Goal: Task Accomplishment & Management: Manage account settings

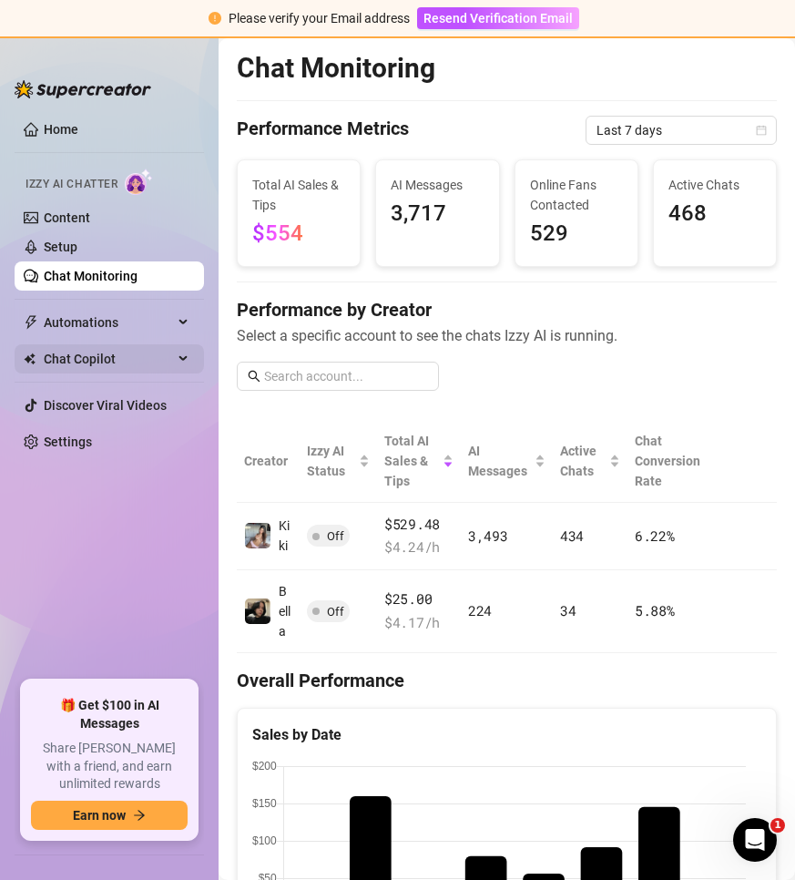
click at [108, 351] on span "Chat Copilot" at bounding box center [108, 358] width 129 height 29
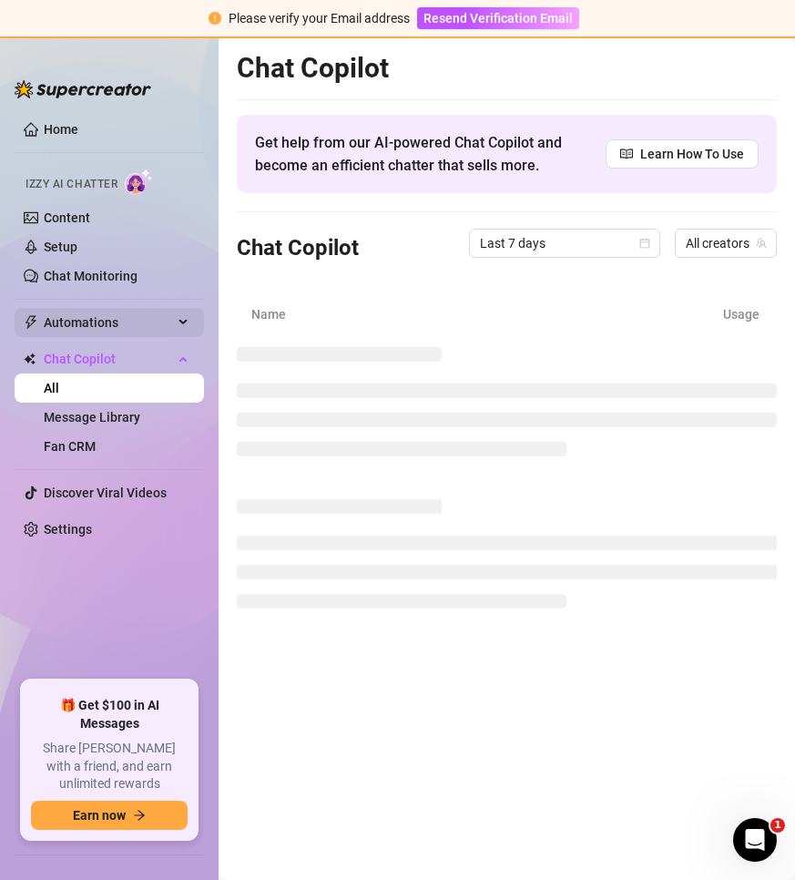
click at [108, 323] on span "Automations" at bounding box center [108, 322] width 129 height 29
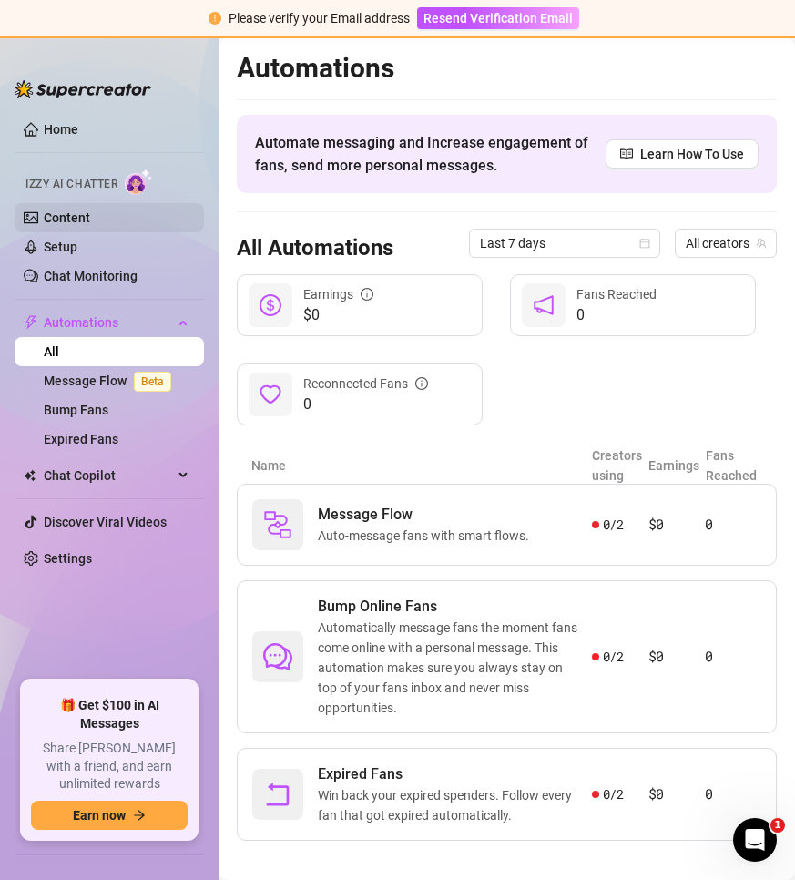
click at [90, 218] on link "Content" at bounding box center [67, 217] width 46 height 15
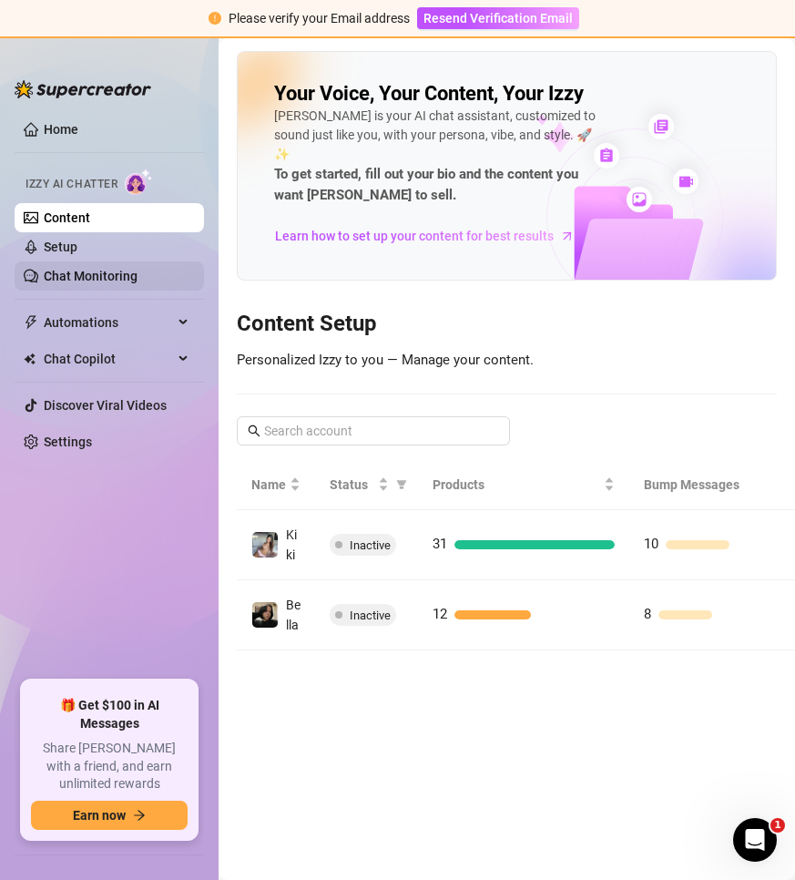
click at [115, 270] on link "Chat Monitoring" at bounding box center [91, 276] width 94 height 15
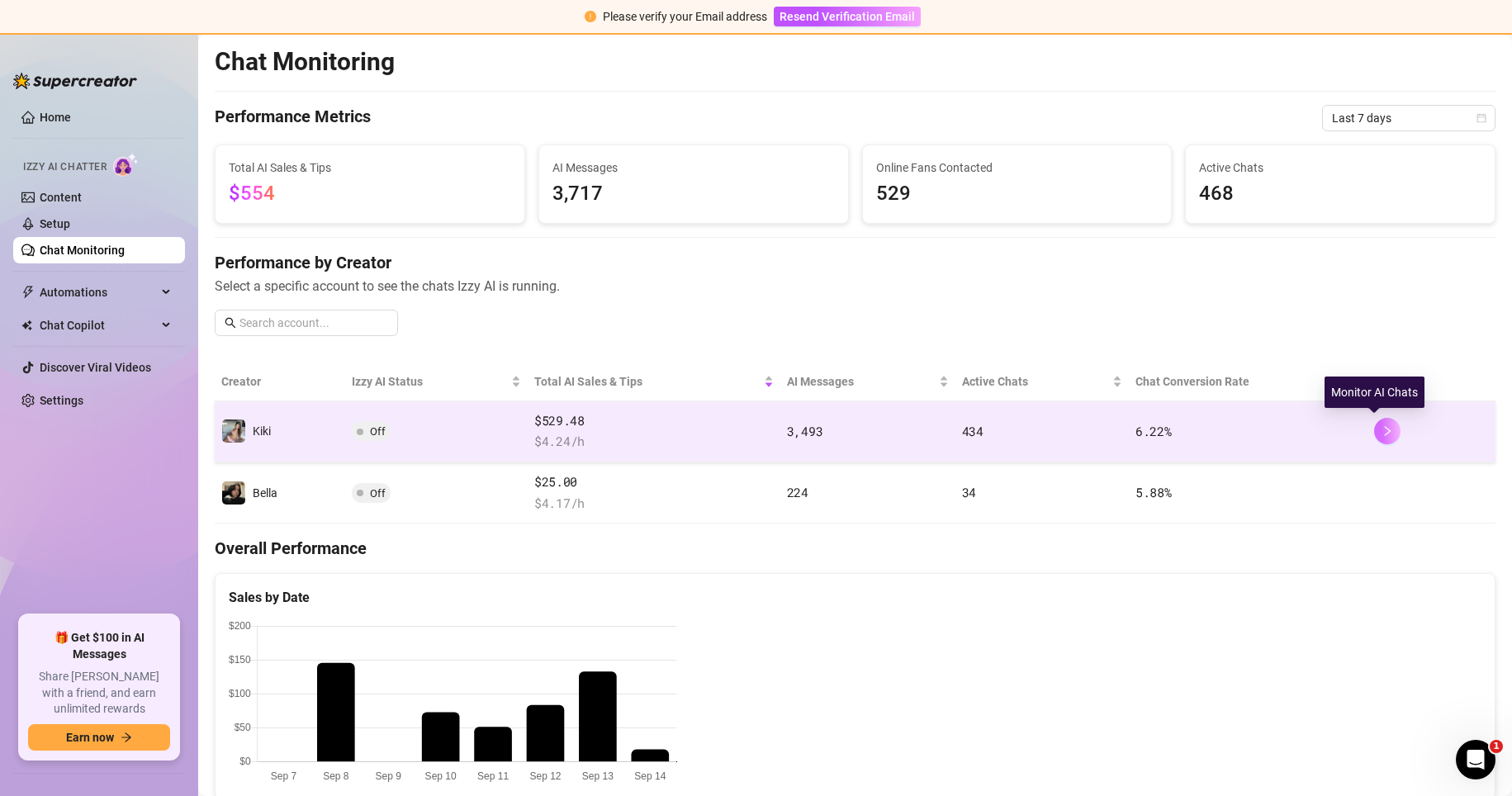
click at [721, 432] on icon "right" at bounding box center [1387, 431] width 12 height 12
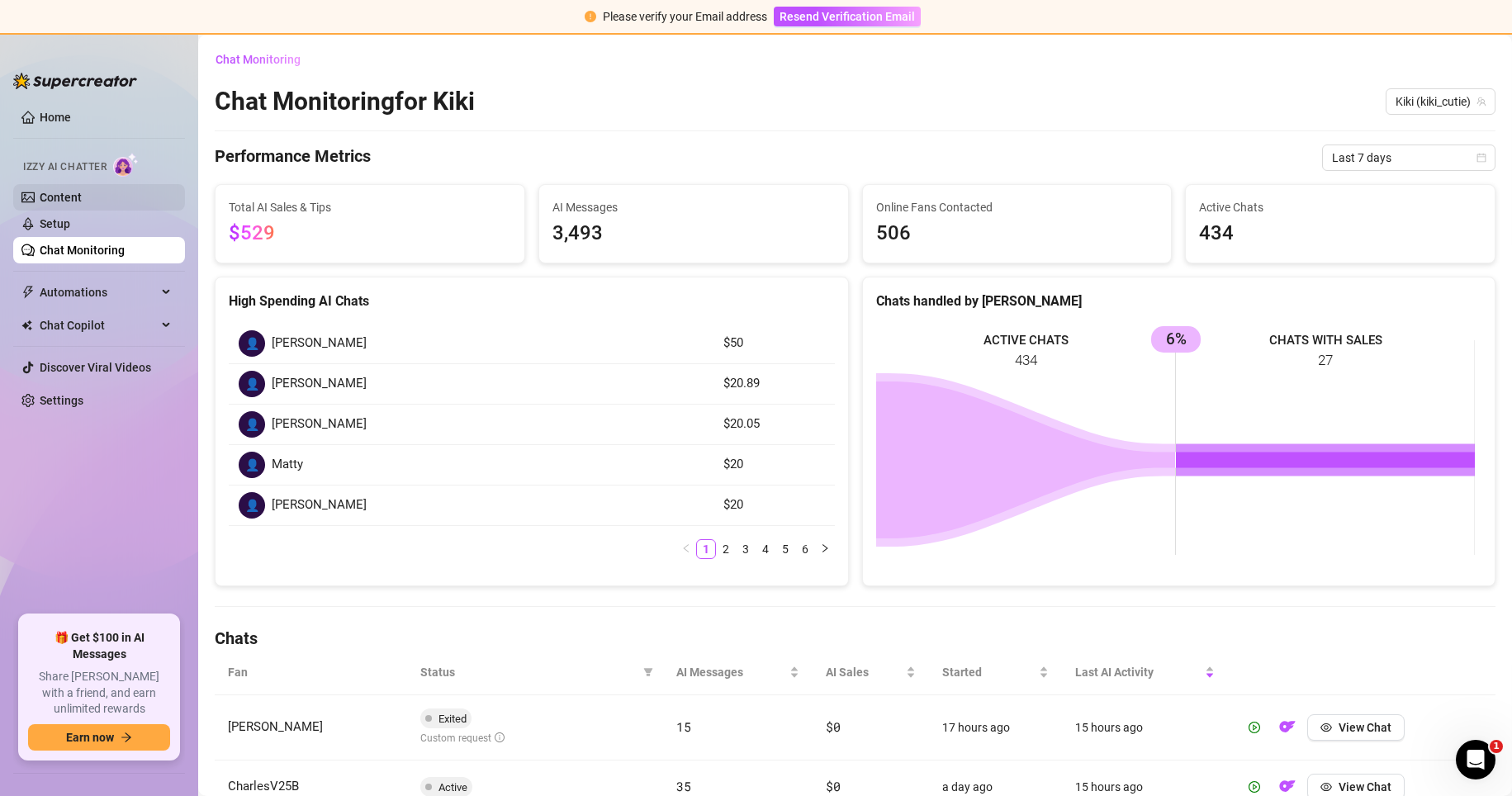
click at [72, 197] on link "Content" at bounding box center [61, 197] width 42 height 14
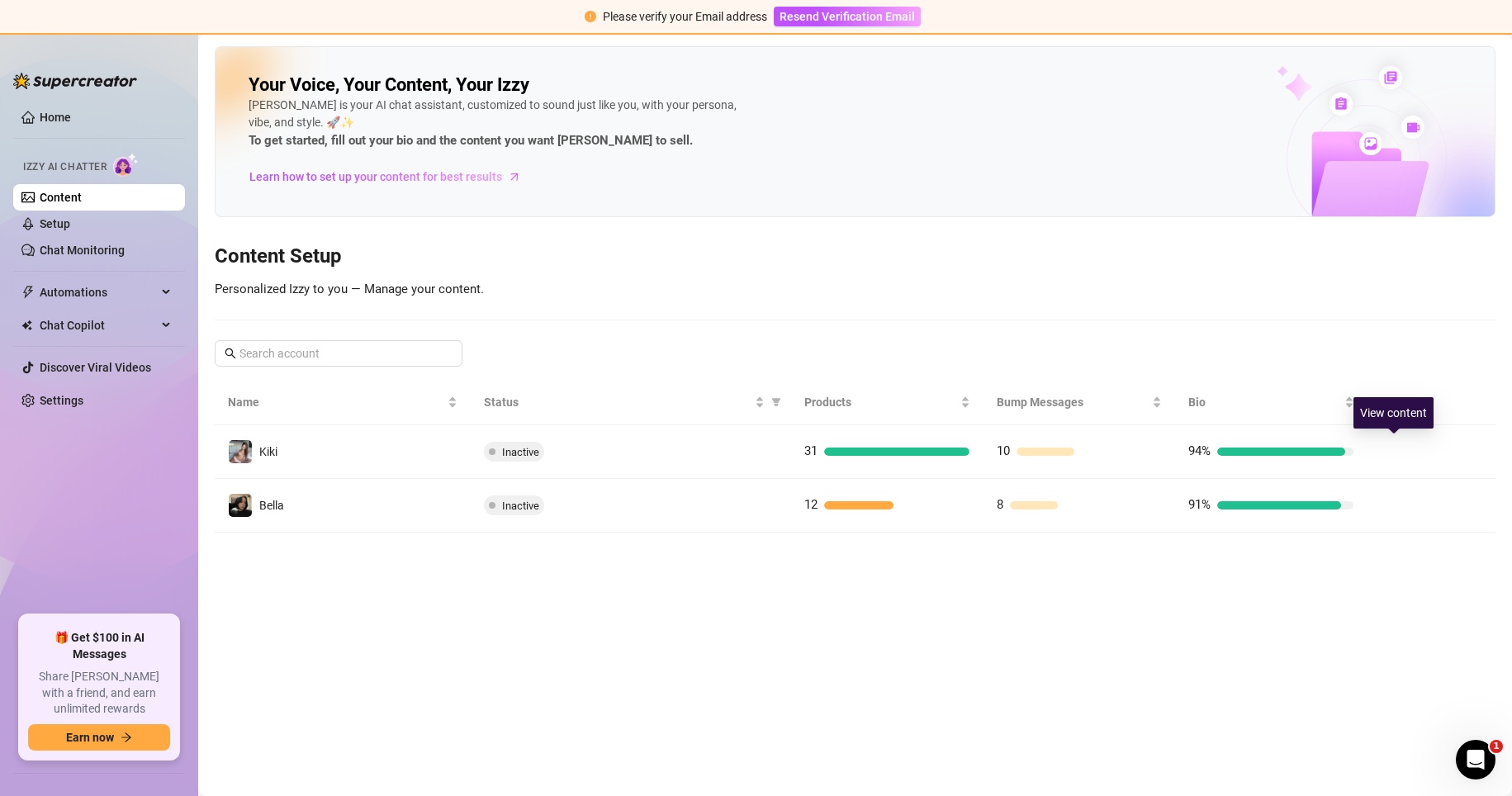
click at [721, 451] on button "button" at bounding box center [1393, 451] width 26 height 26
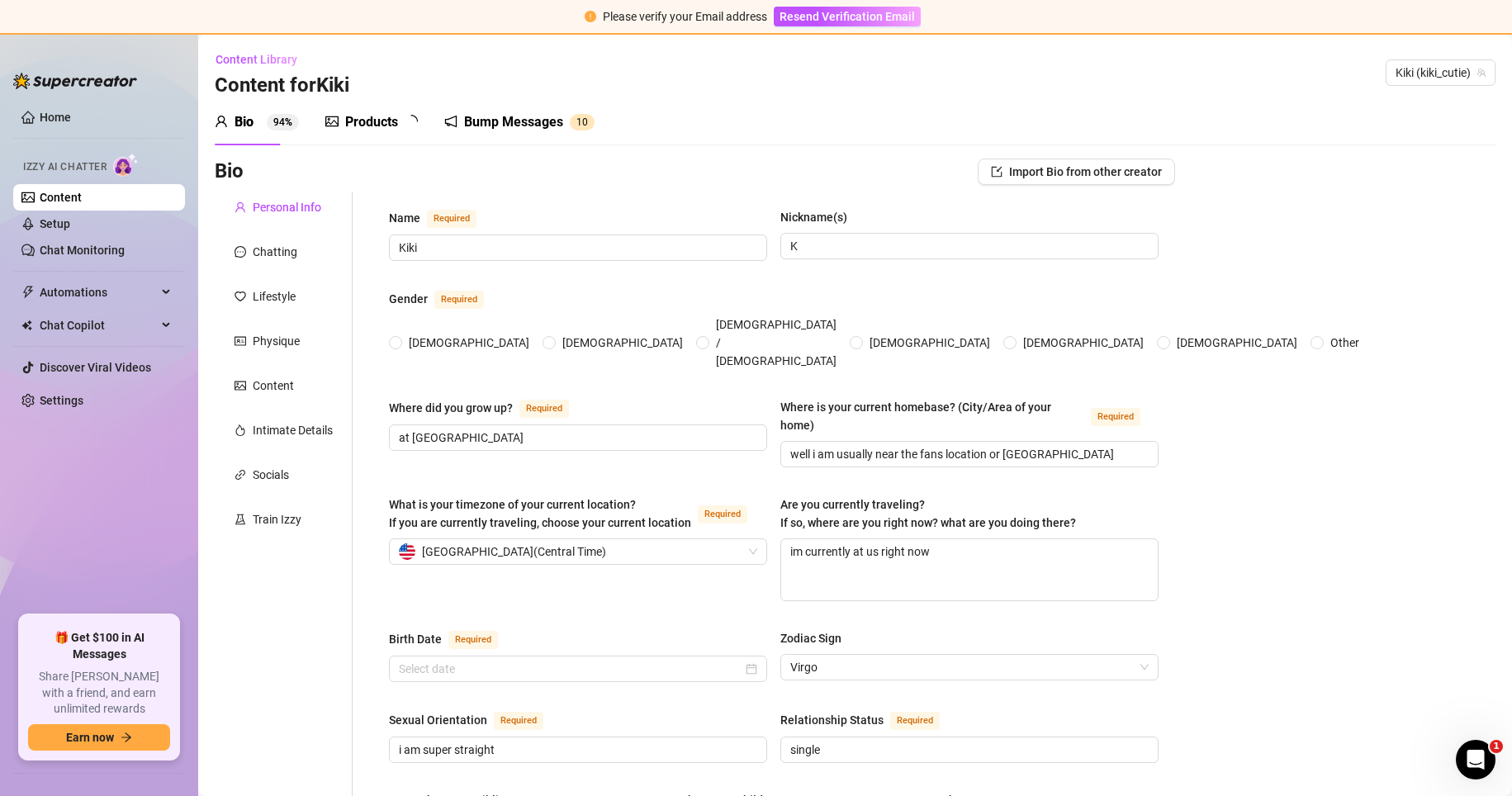
radio input "true"
type input "[DATE]"
click at [238, 244] on div at bounding box center [240, 252] width 12 height 18
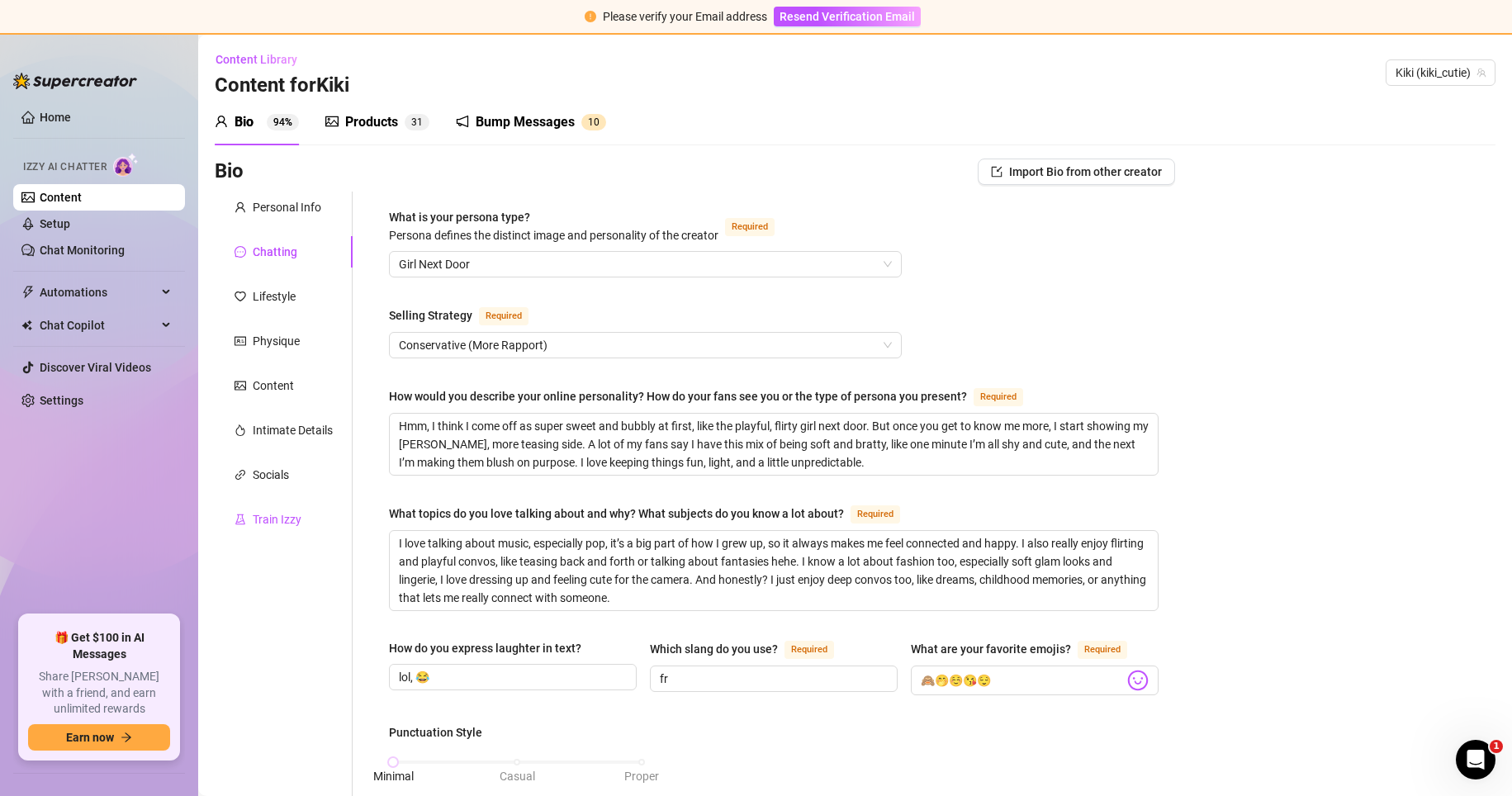
click at [275, 519] on div "Train Izzy" at bounding box center [277, 519] width 49 height 18
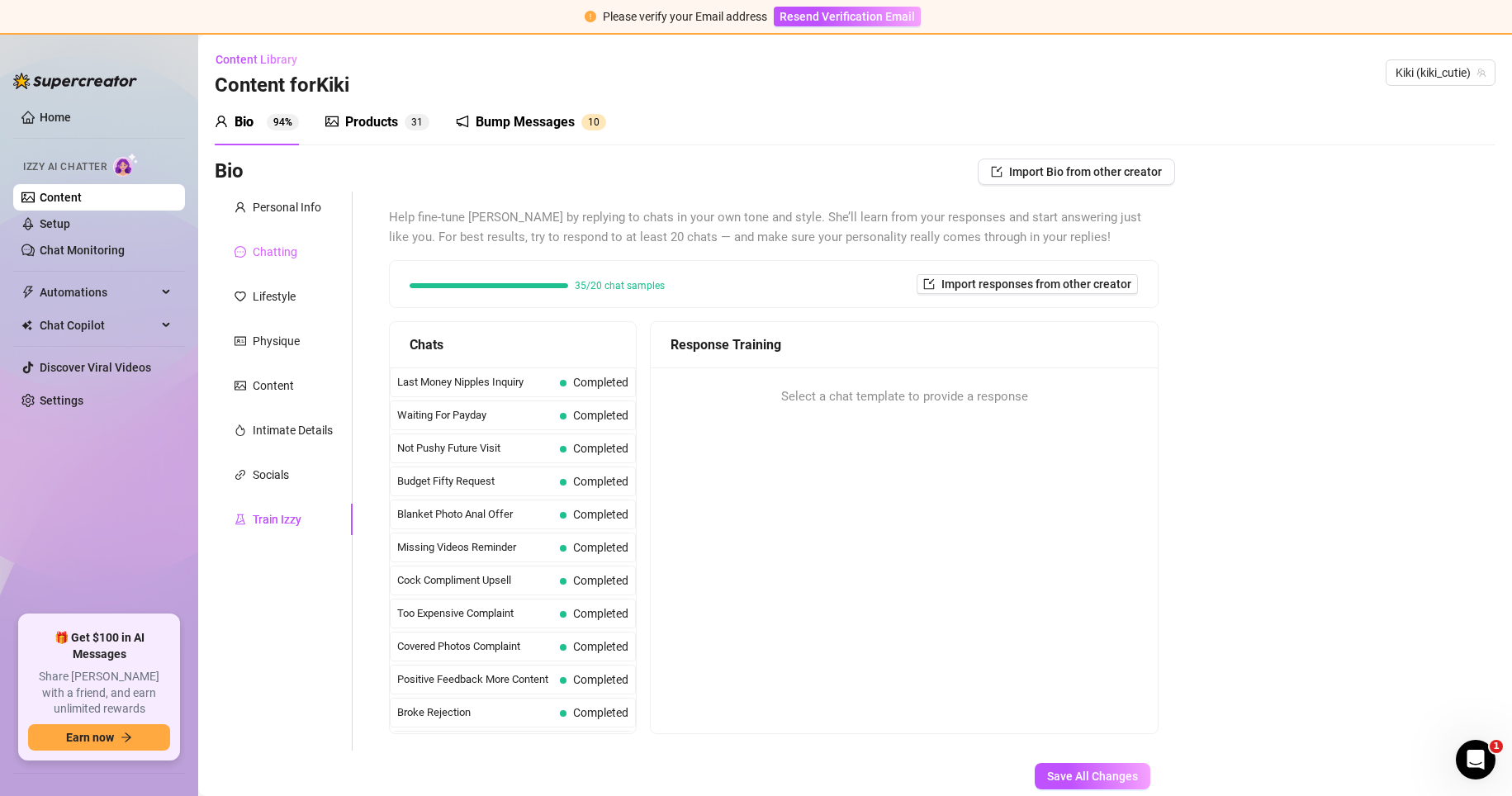
click at [292, 242] on div "Chatting" at bounding box center [284, 252] width 138 height 32
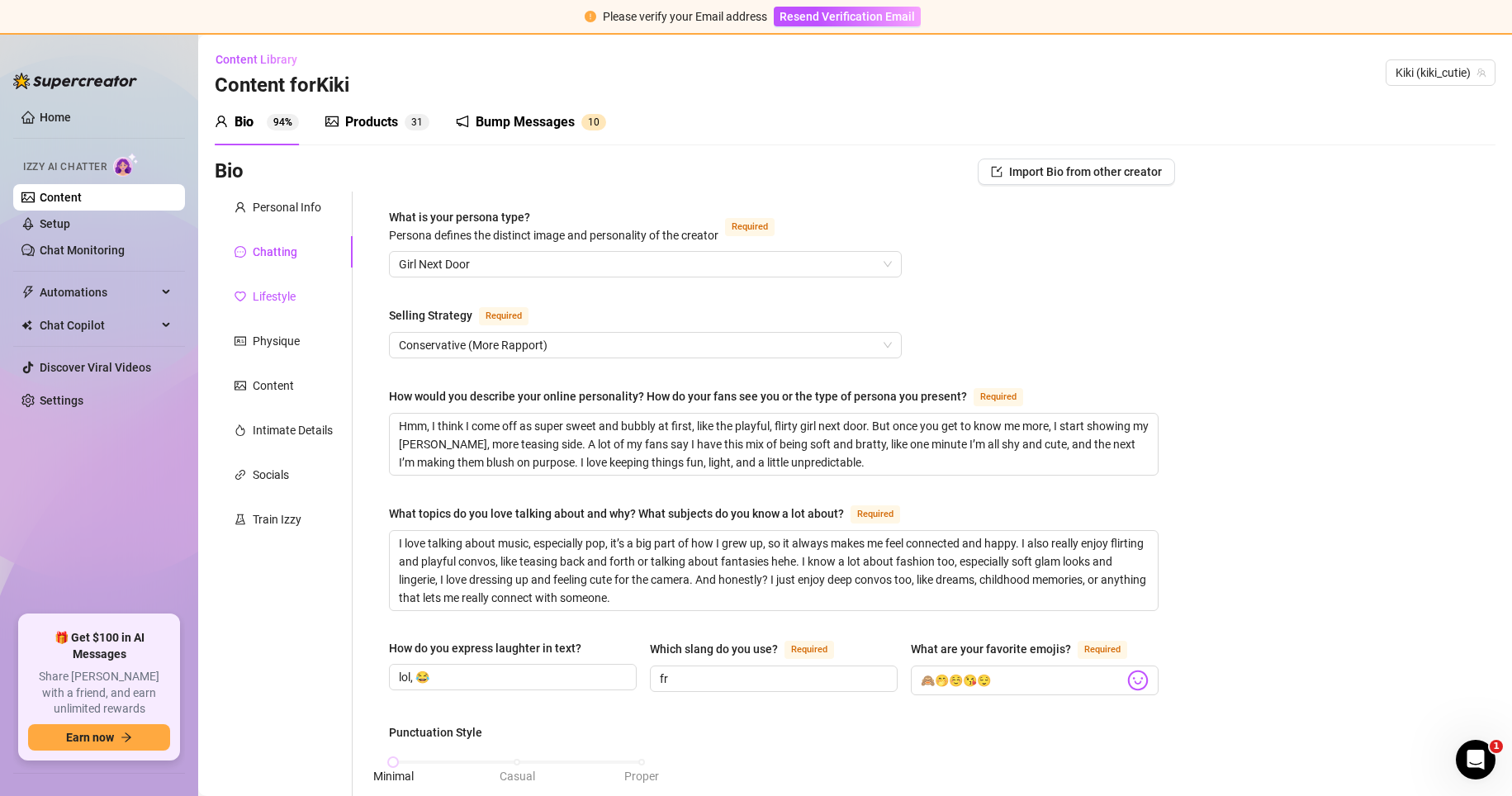
click at [292, 290] on div "Lifestyle" at bounding box center [274, 296] width 43 height 18
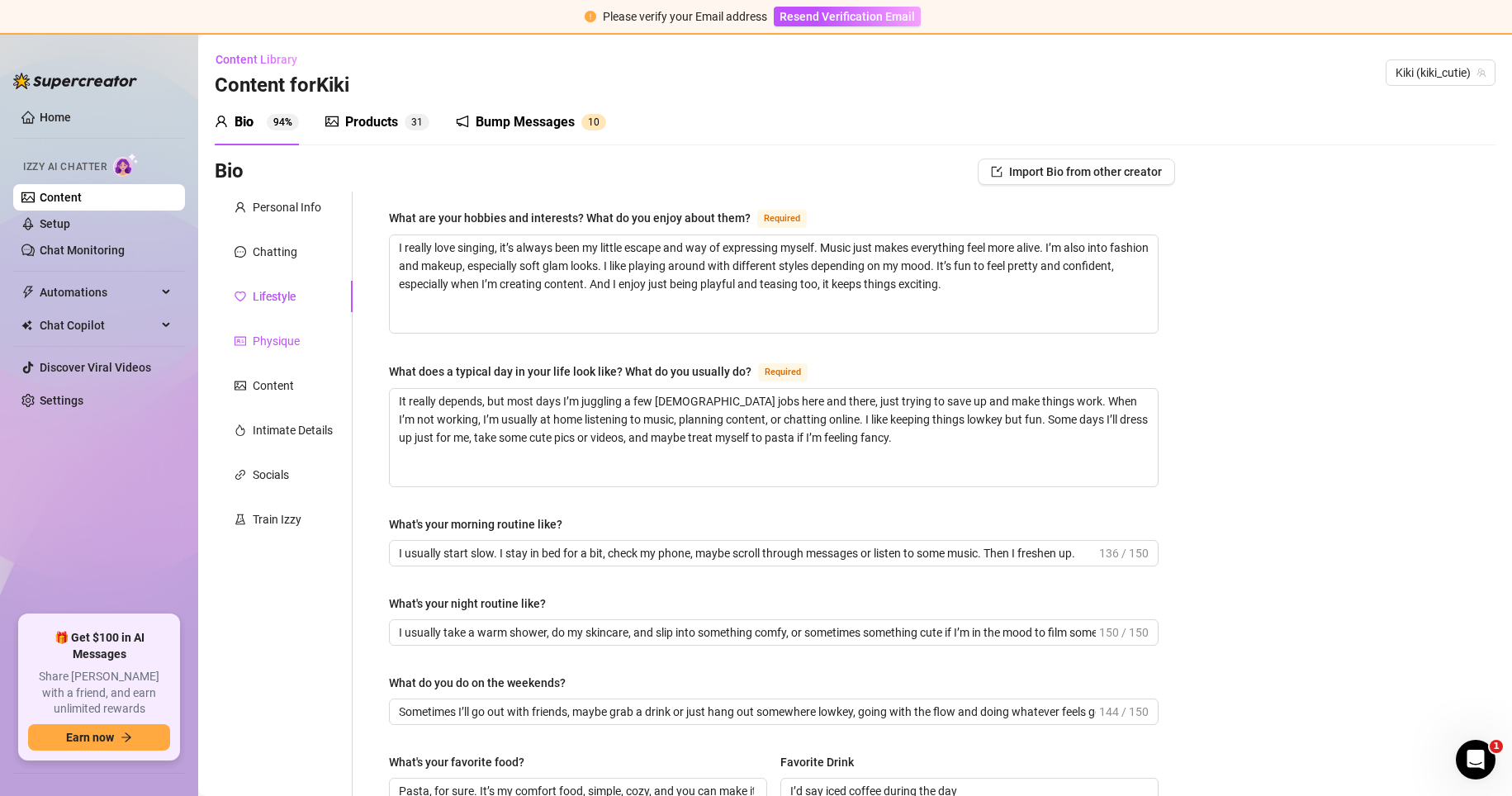
click at [293, 340] on div "Physique" at bounding box center [276, 341] width 47 height 18
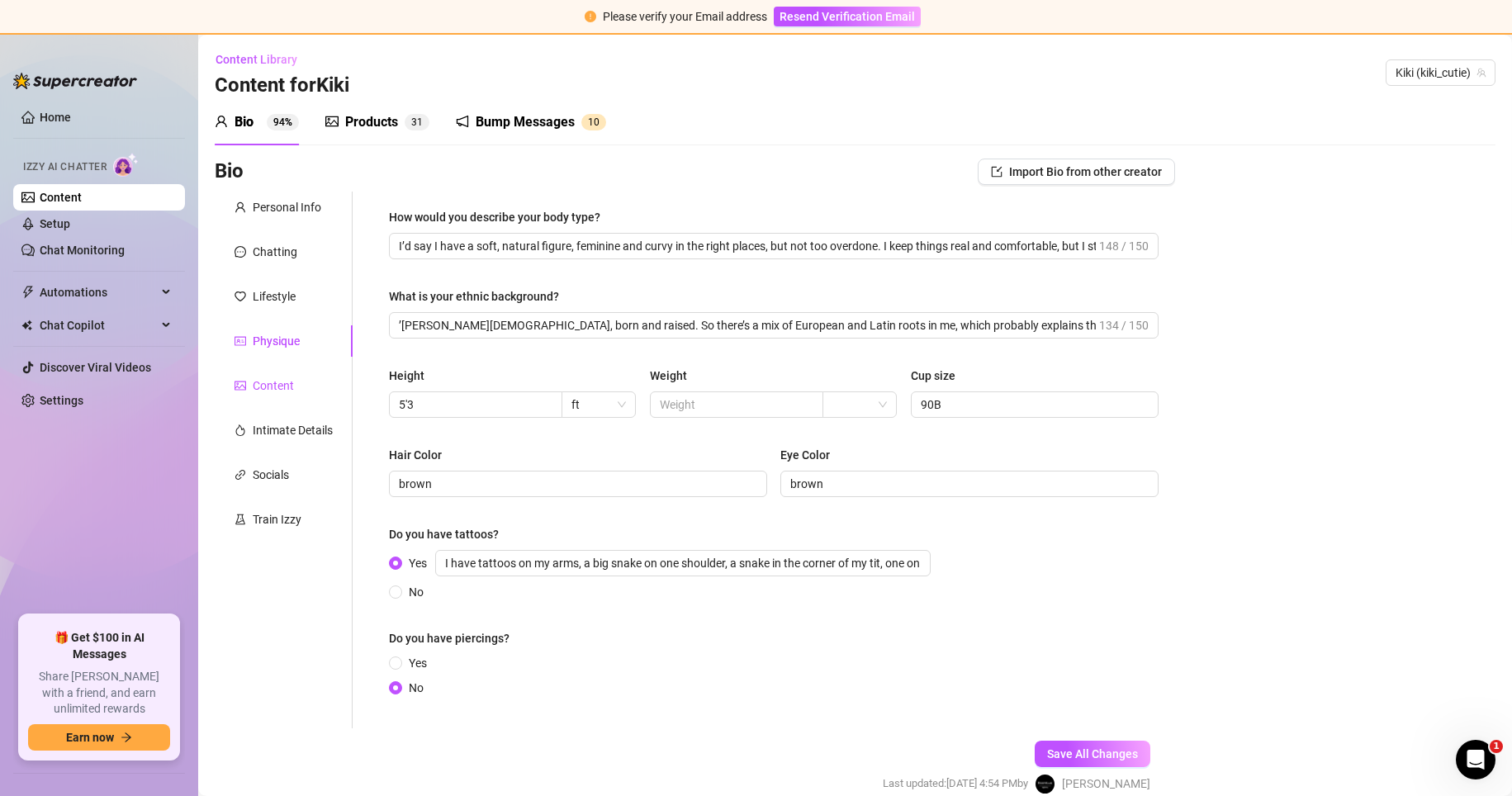
click at [284, 388] on div "Content" at bounding box center [274, 385] width 42 height 18
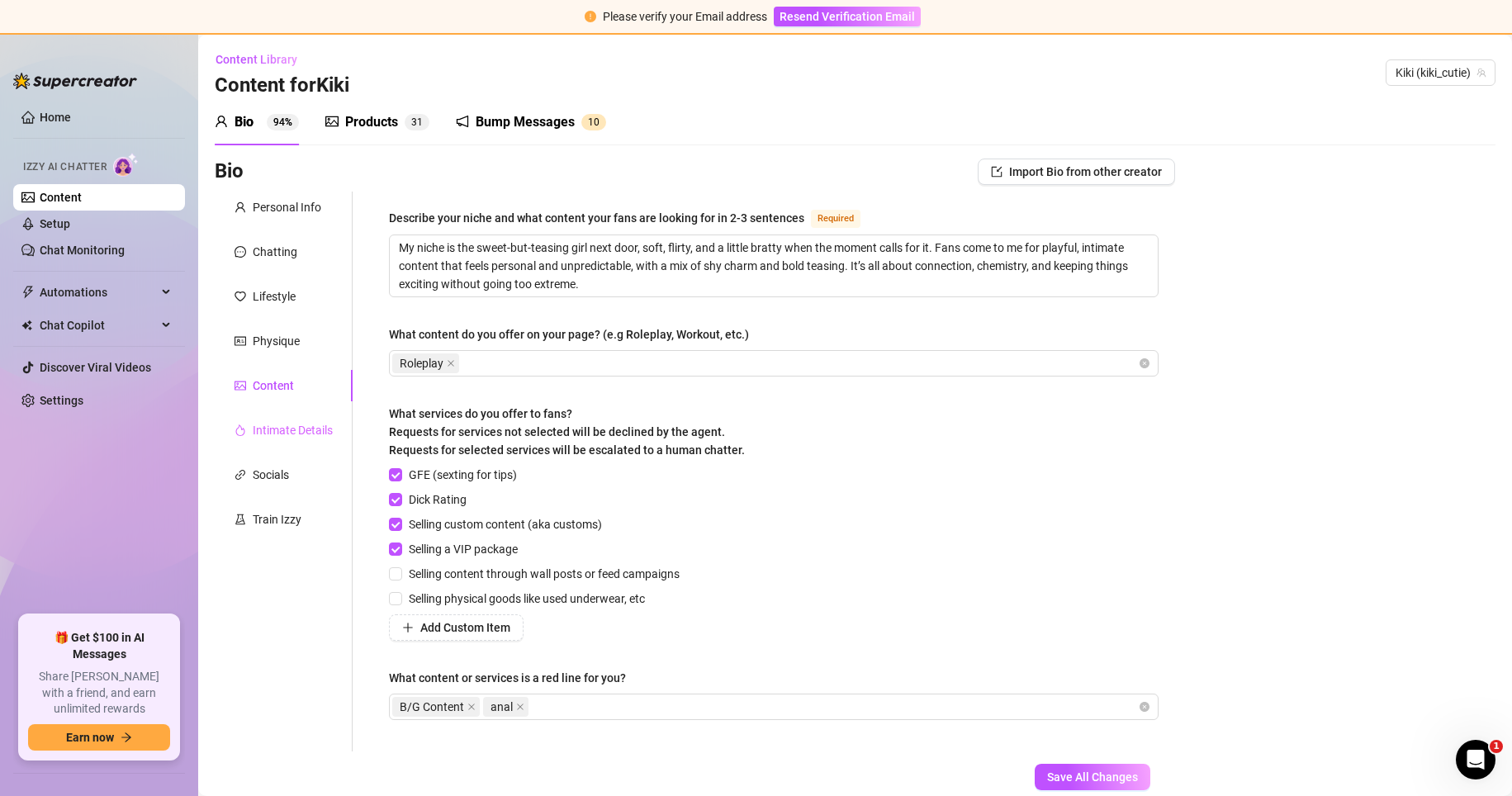
click at [285, 417] on div "Intimate Details" at bounding box center [284, 430] width 138 height 32
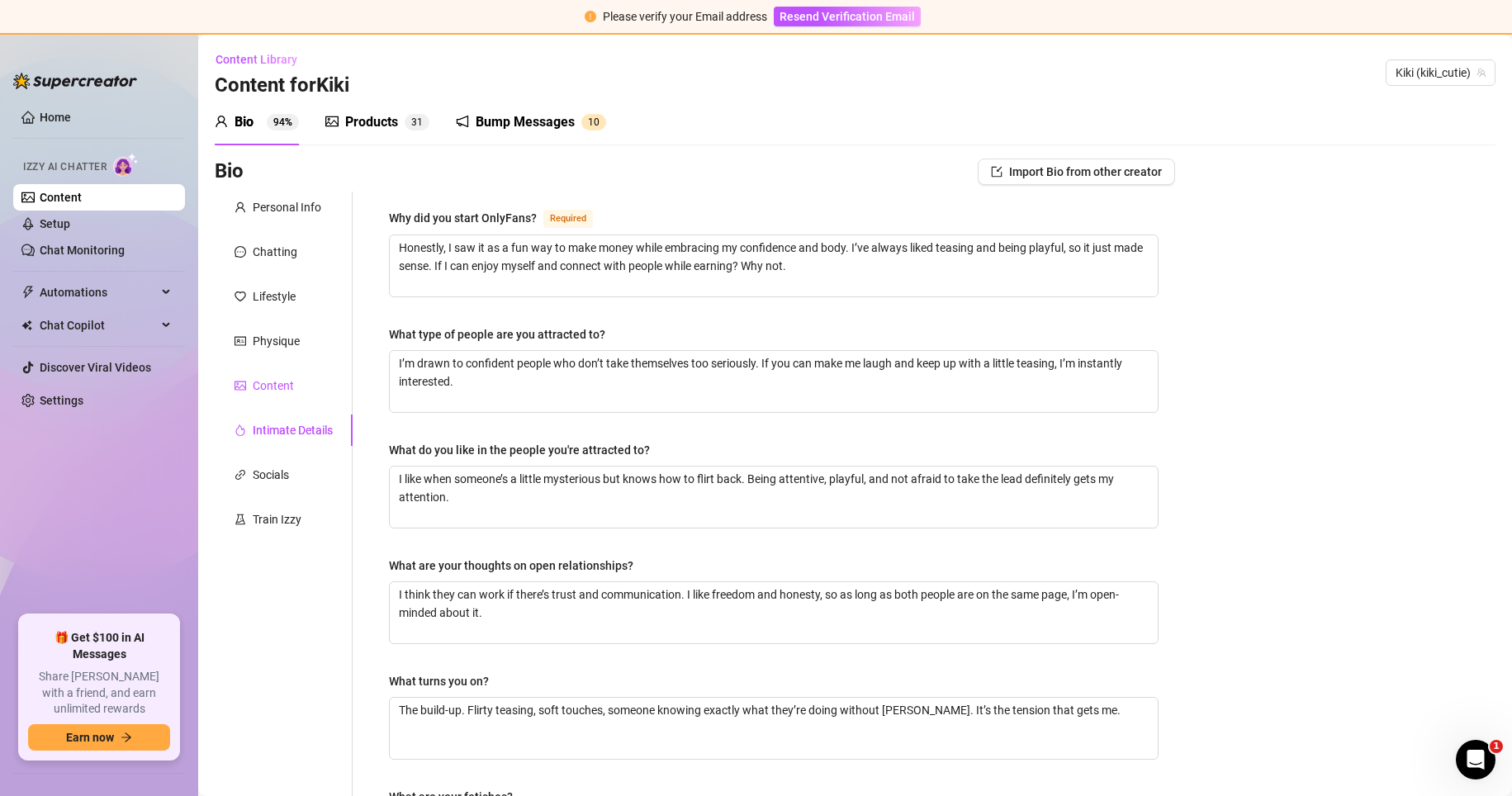
click at [285, 390] on div "Content" at bounding box center [274, 385] width 42 height 18
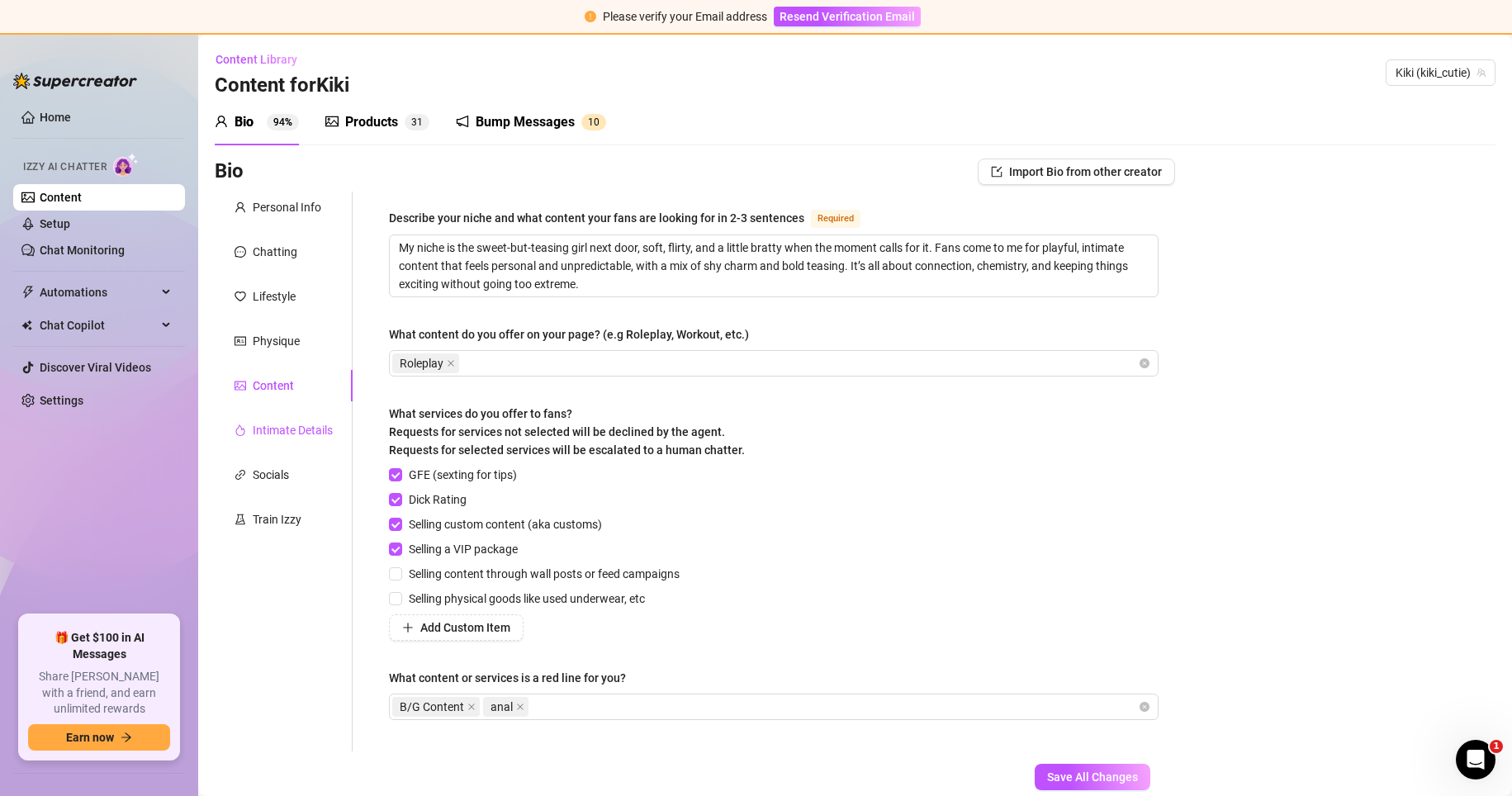
click at [280, 423] on div "Intimate Details" at bounding box center [293, 431] width 80 height 18
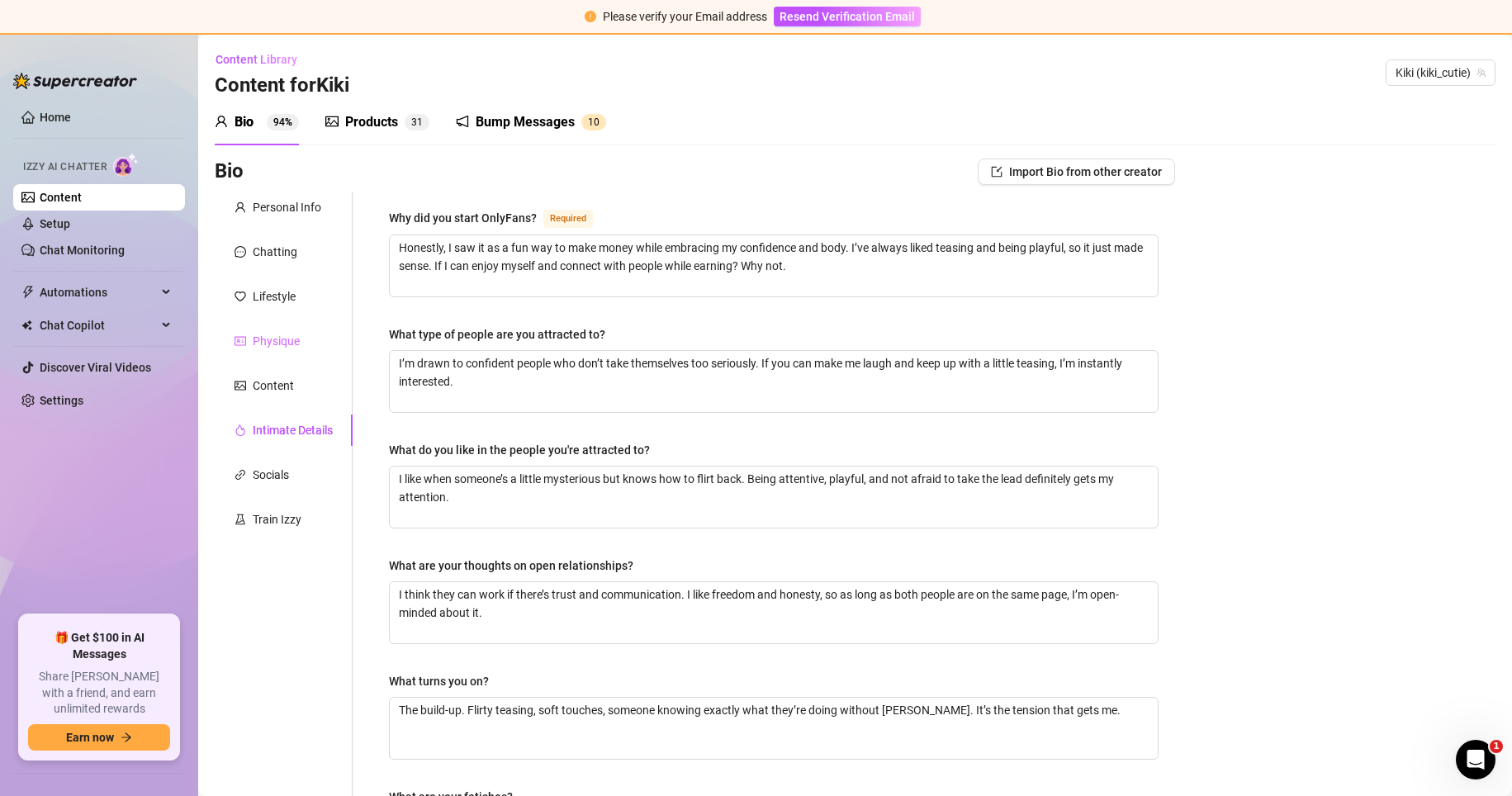
click at [252, 350] on div "Physique" at bounding box center [284, 341] width 138 height 32
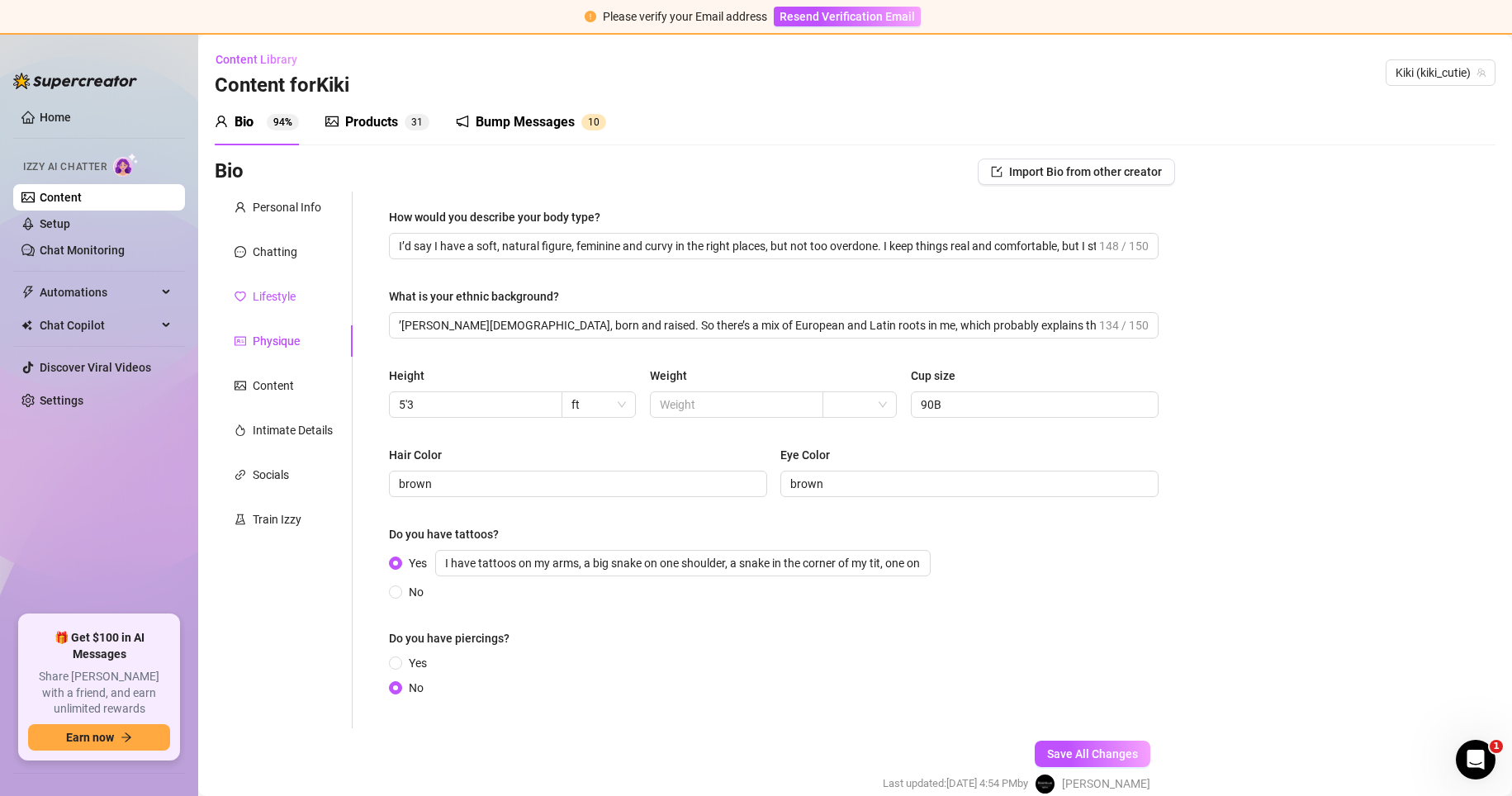
click at [262, 297] on div "Lifestyle" at bounding box center [274, 296] width 43 height 18
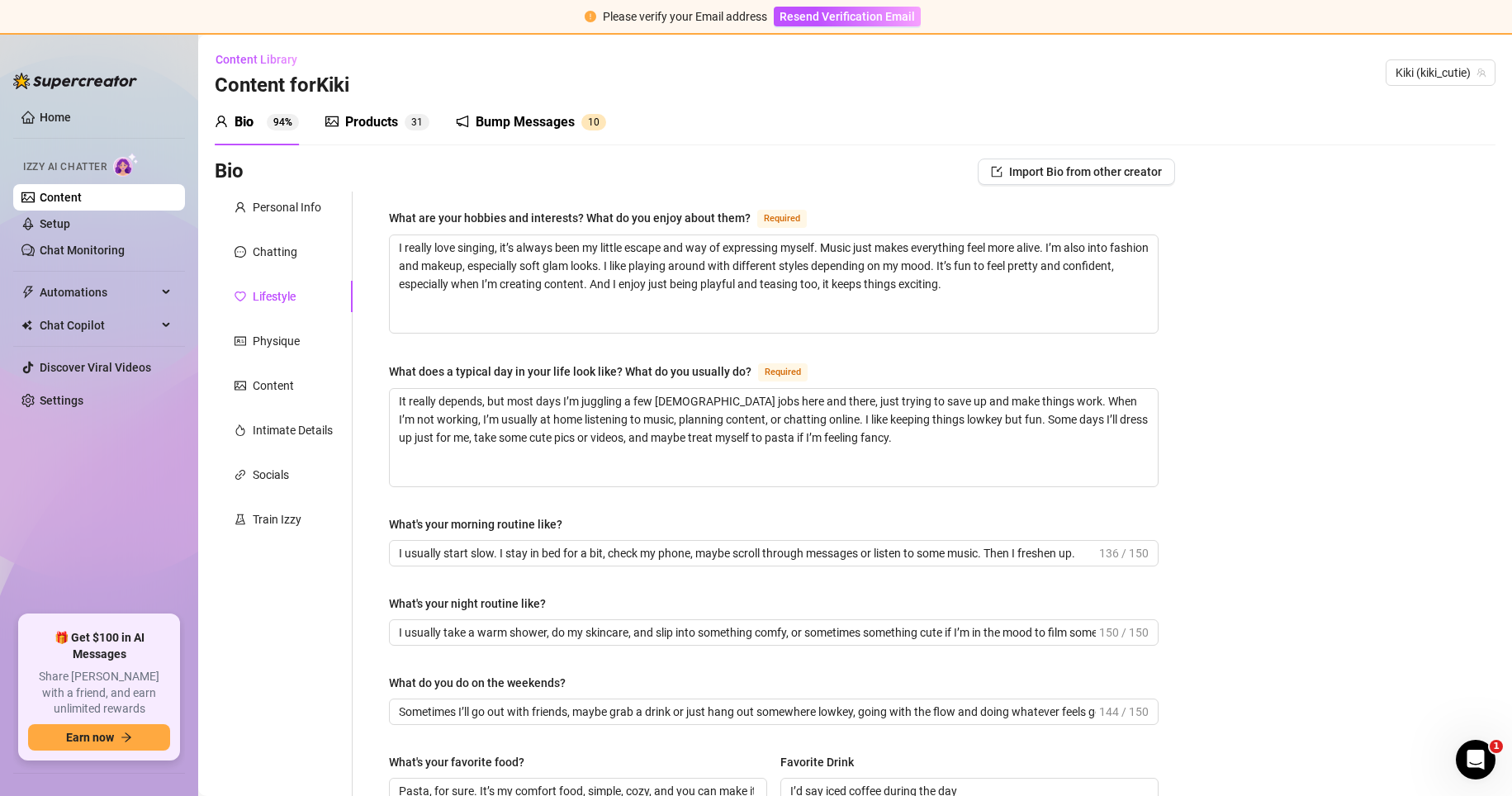
click at [267, 267] on div "Personal Info Chatting Lifestyle Physique Content Intimate Details Socials Trai…" at bounding box center [284, 748] width 138 height 1113
click at [276, 250] on div "Chatting" at bounding box center [275, 252] width 44 height 18
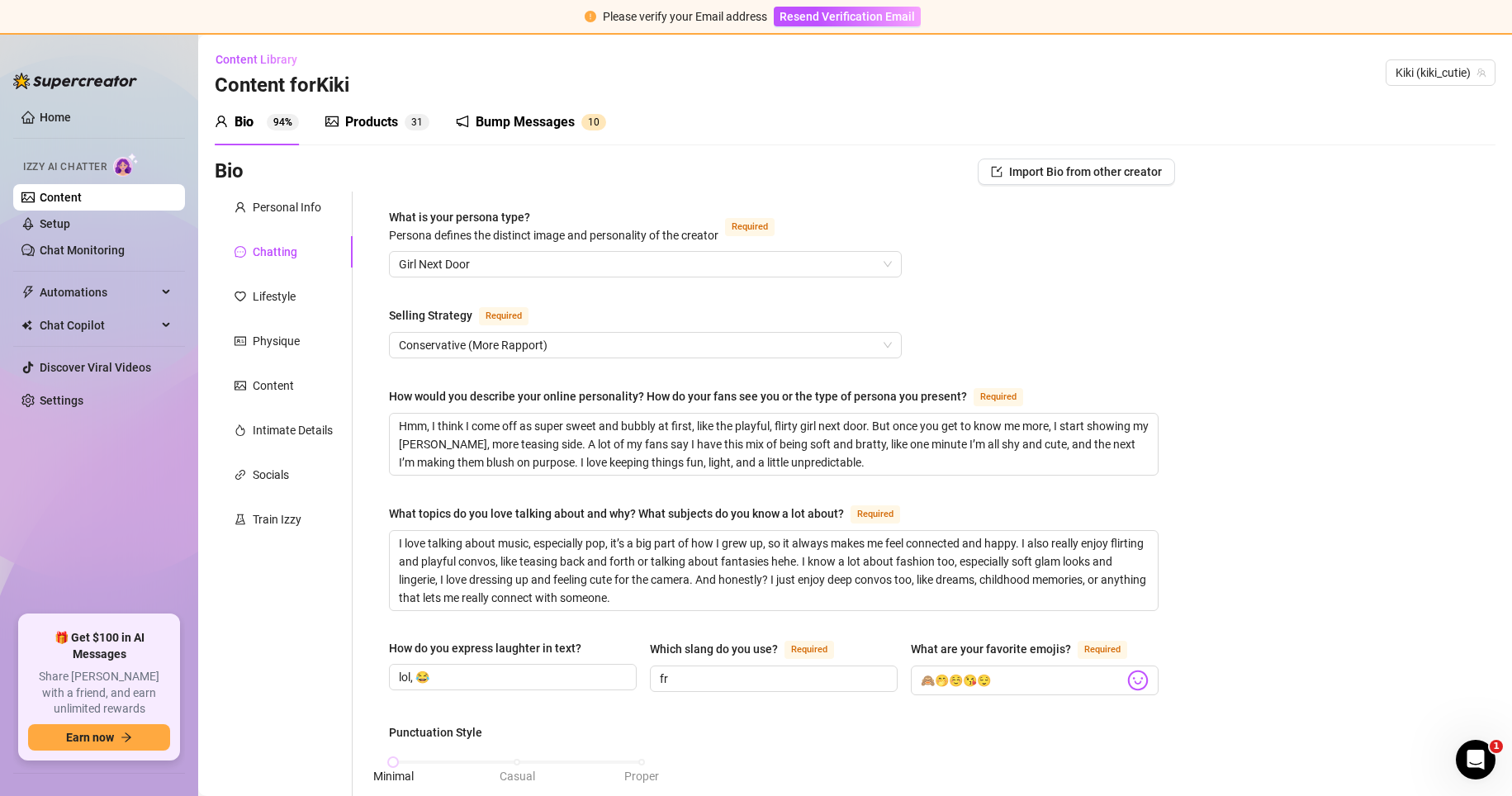
click at [137, 277] on ul "Home Izzy AI Chatter Content Setup Chat Monitoring Automations All Message Flow…" at bounding box center [100, 354] width 172 height 511
click at [125, 256] on link "Chat Monitoring" at bounding box center [82, 250] width 85 height 14
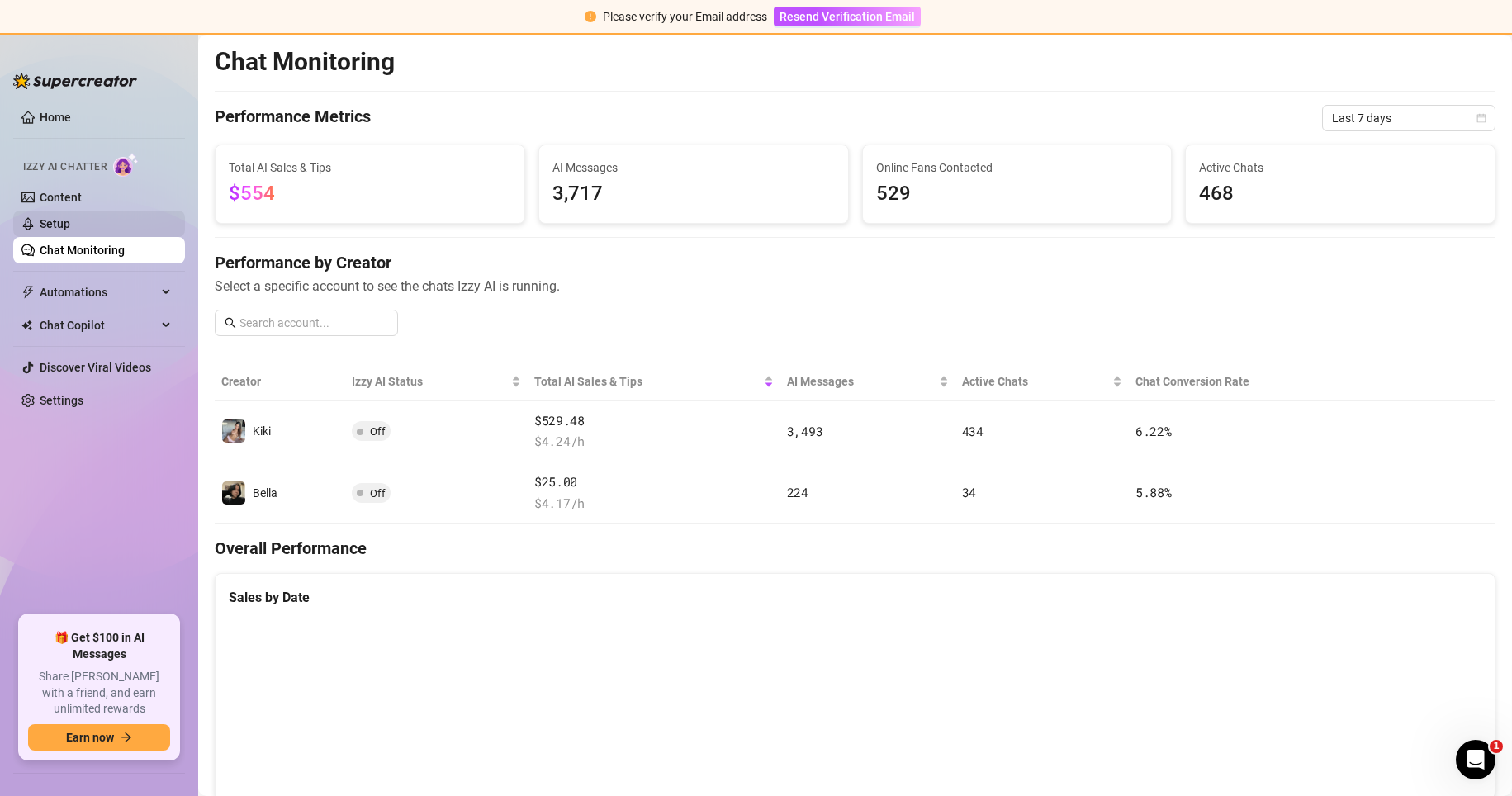
click at [70, 230] on link "Setup" at bounding box center [55, 224] width 31 height 14
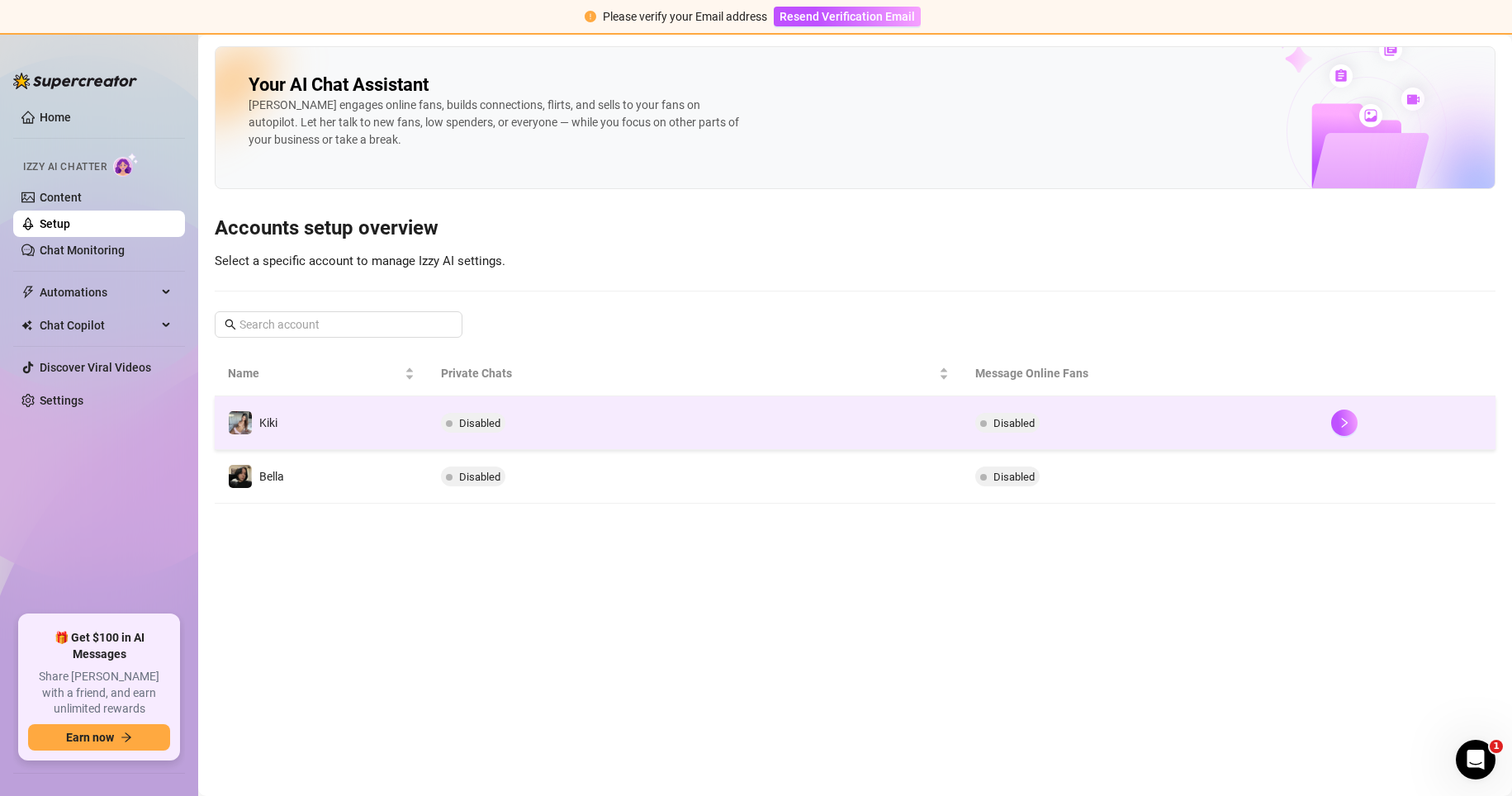
click at [516, 424] on td "Disabled" at bounding box center [694, 422] width 534 height 53
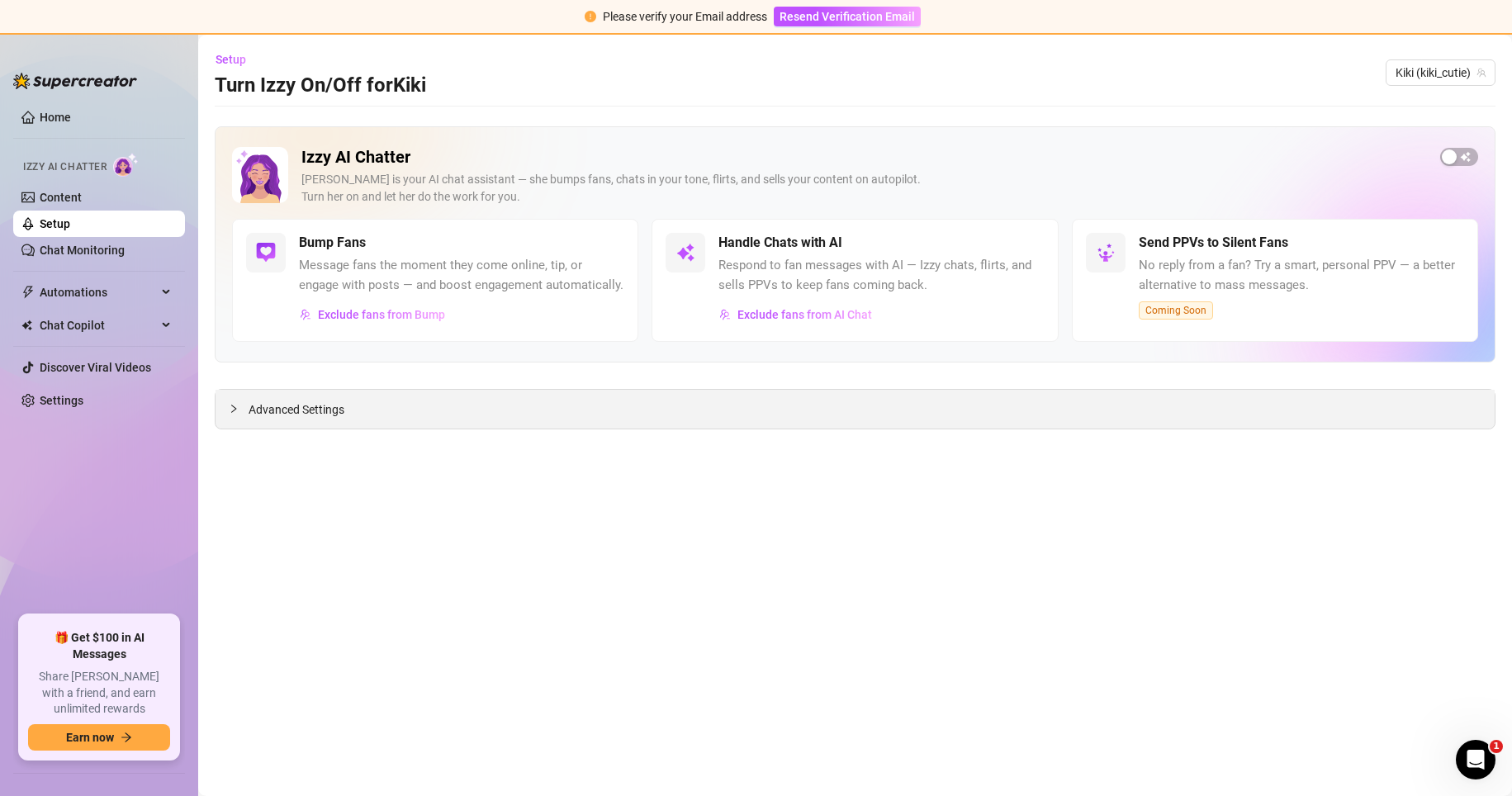
click at [304, 406] on span "Advanced Settings" at bounding box center [296, 410] width 96 height 18
click at [70, 218] on link "Setup" at bounding box center [55, 224] width 31 height 14
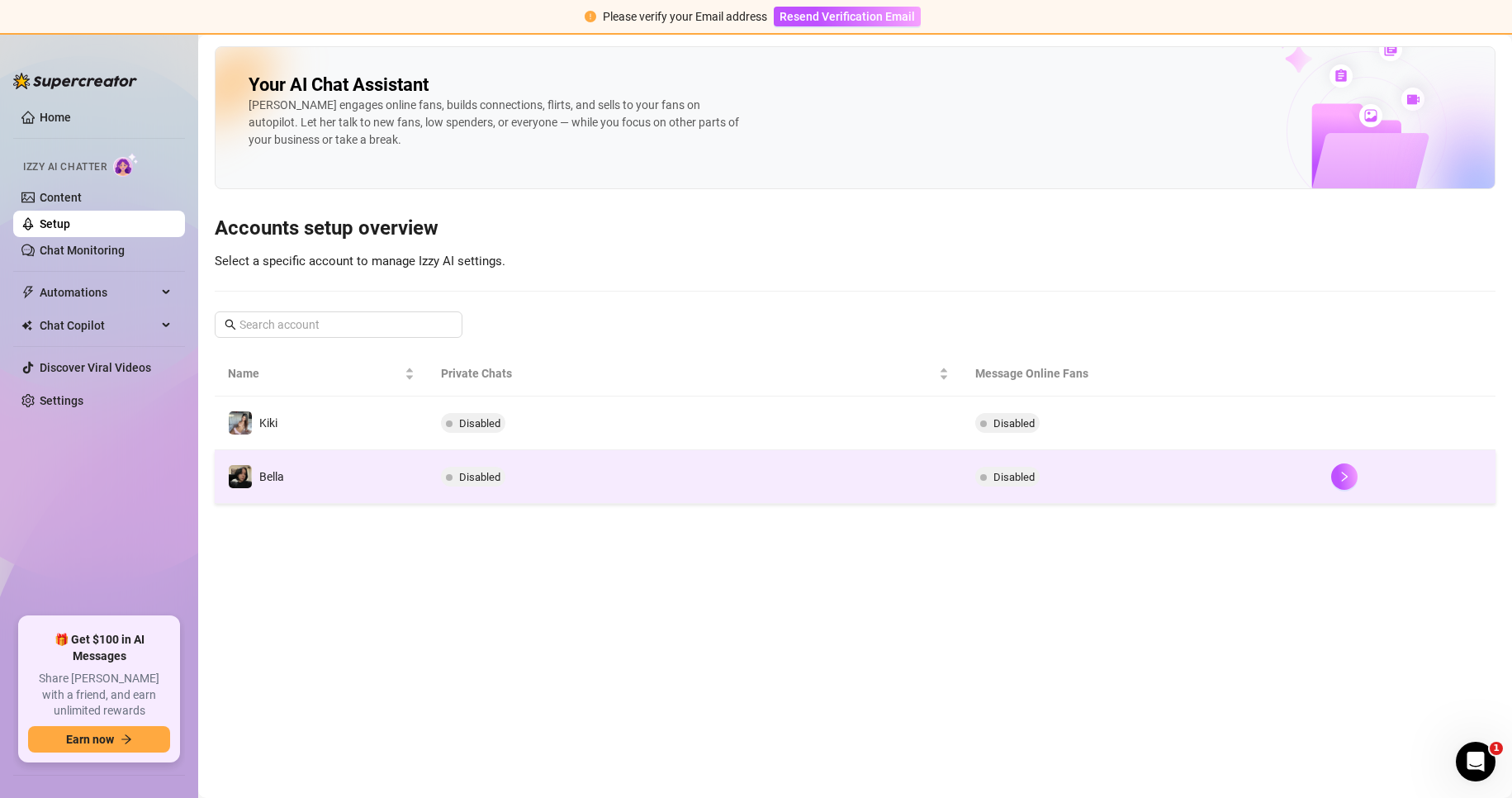
click at [1166, 471] on td "Disabled" at bounding box center [1140, 477] width 356 height 54
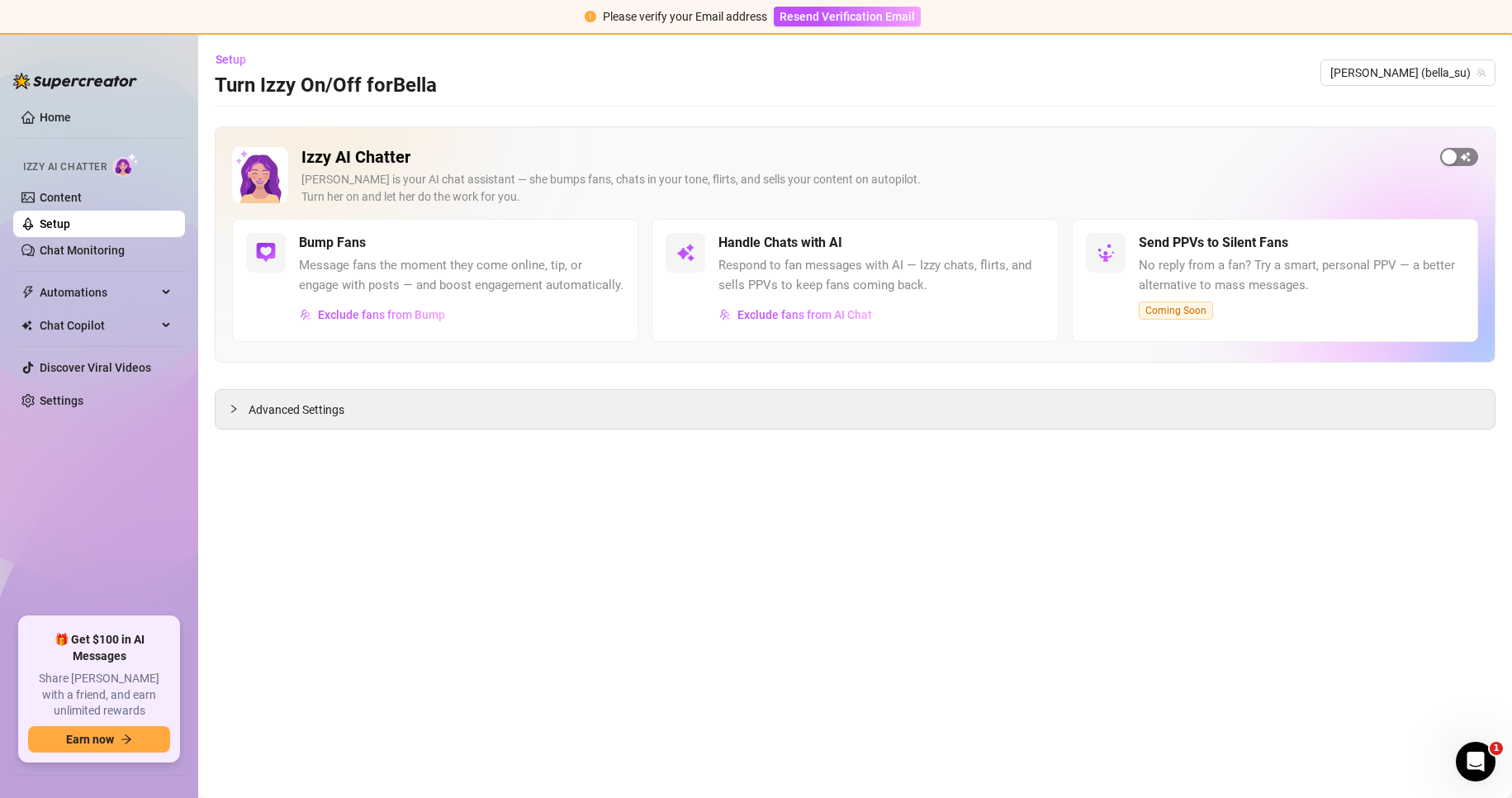
click at [1459, 157] on button "button" at bounding box center [1459, 157] width 38 height 18
